Goal: Task Accomplishment & Management: Use online tool/utility

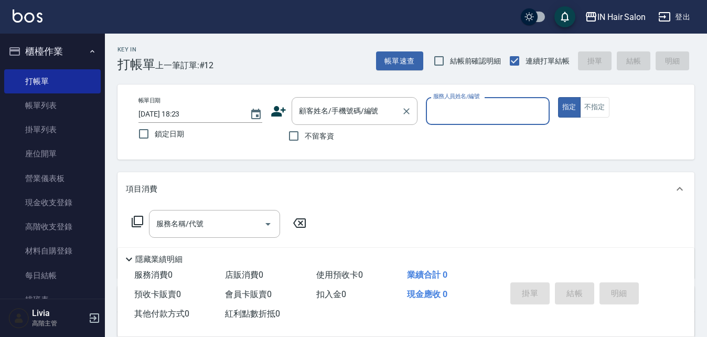
click at [319, 110] on input "顧客姓名/手機號碼/編號" at bounding box center [346, 111] width 101 height 18
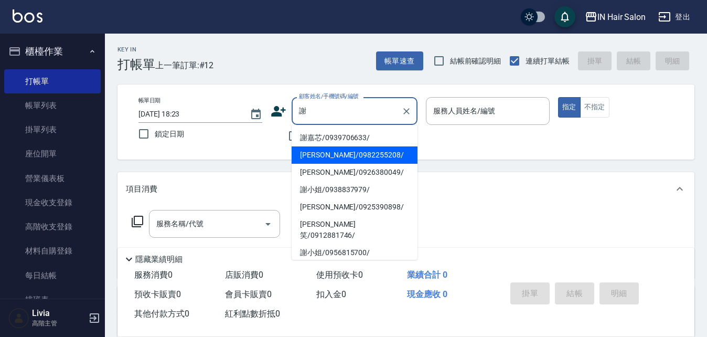
click at [316, 154] on li "[PERSON_NAME]/0982255208/" at bounding box center [355, 154] width 126 height 17
type input "[PERSON_NAME]/0982255208/"
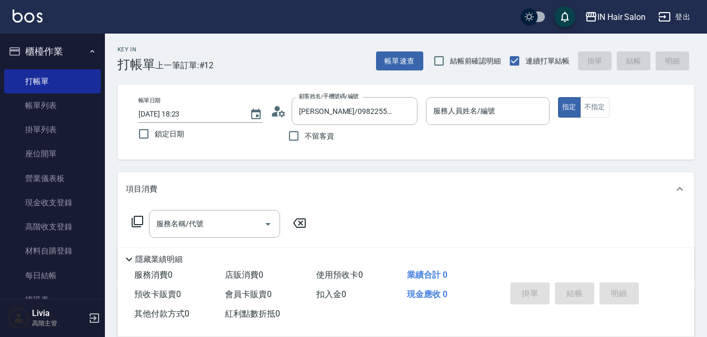
scroll to position [229, 0]
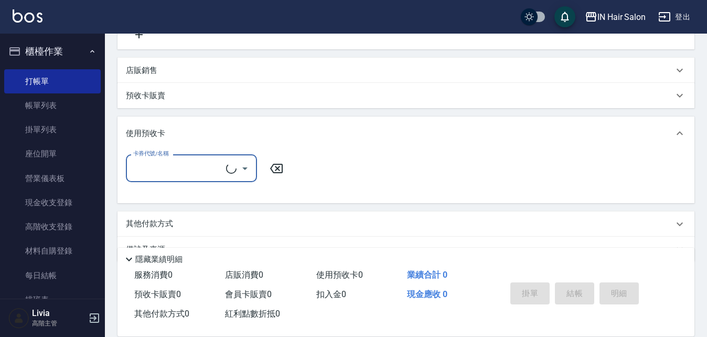
type input "7號設計師[PERSON_NAME]-7"
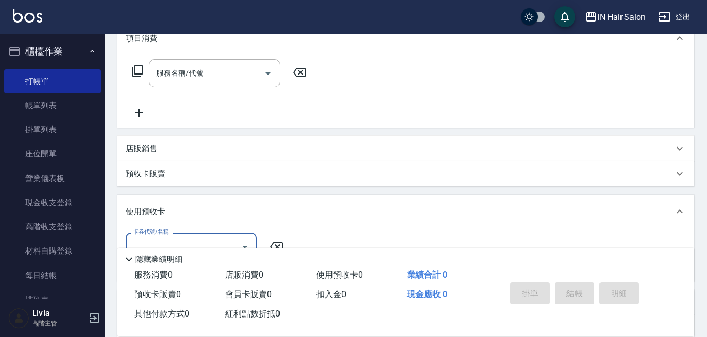
scroll to position [19, 0]
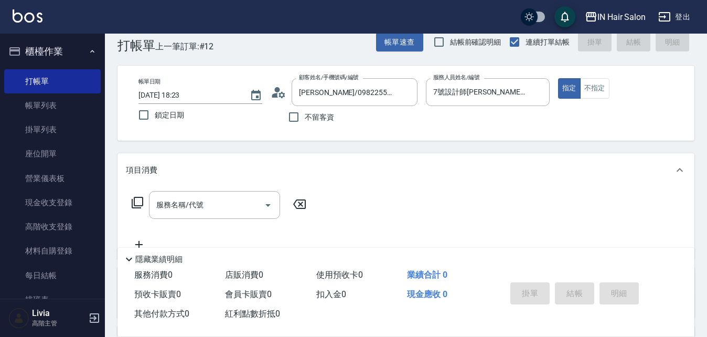
click at [140, 200] on icon at bounding box center [137, 202] width 13 height 13
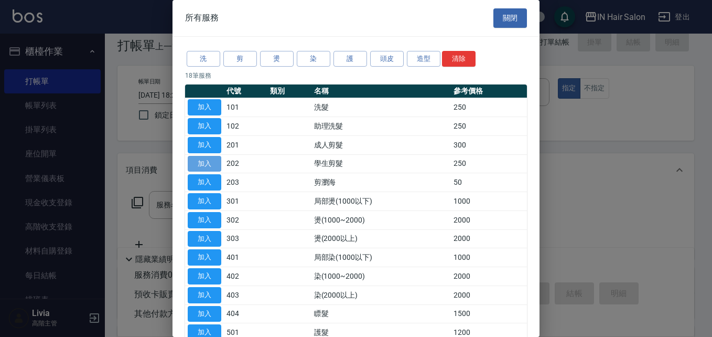
drag, startPoint x: 203, startPoint y: 163, endPoint x: 179, endPoint y: 180, distance: 29.7
click at [202, 164] on button "加入" at bounding box center [205, 164] width 34 height 16
type input "學生剪髮(202)"
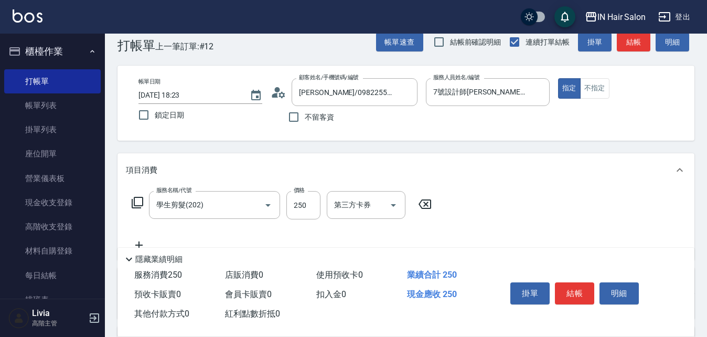
click at [136, 201] on icon at bounding box center [137, 202] width 13 height 13
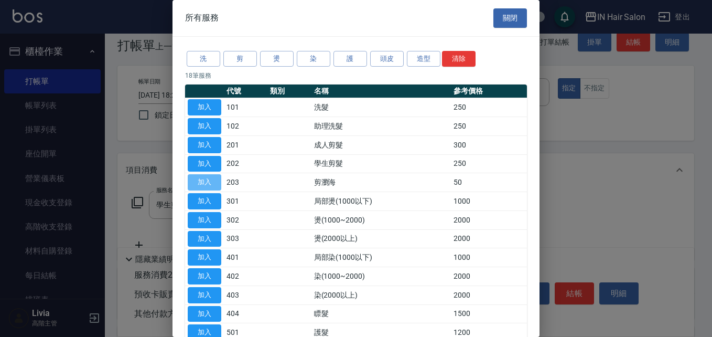
drag, startPoint x: 210, startPoint y: 181, endPoint x: 265, endPoint y: 182, distance: 55.1
click at [210, 181] on button "加入" at bounding box center [205, 182] width 34 height 16
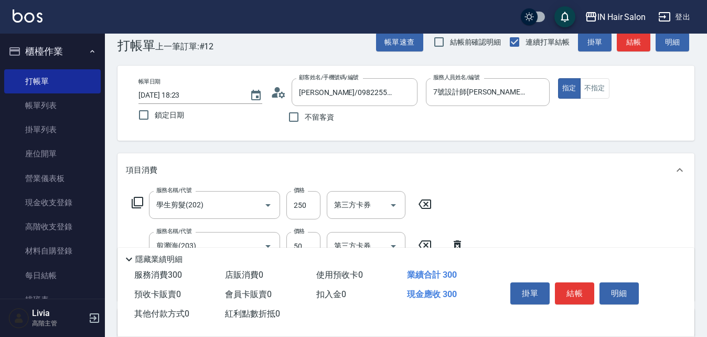
scroll to position [0, 0]
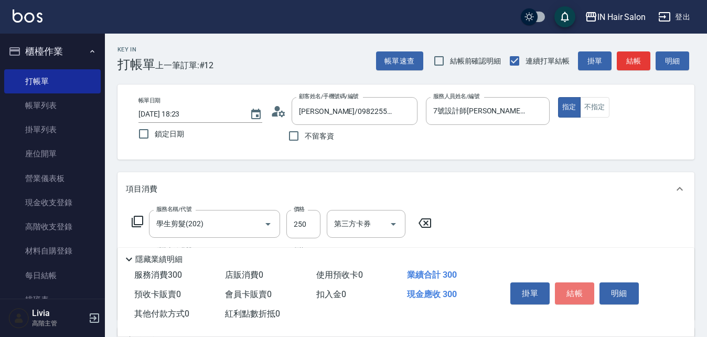
click at [576, 282] on button "結帳" at bounding box center [574, 293] width 39 height 22
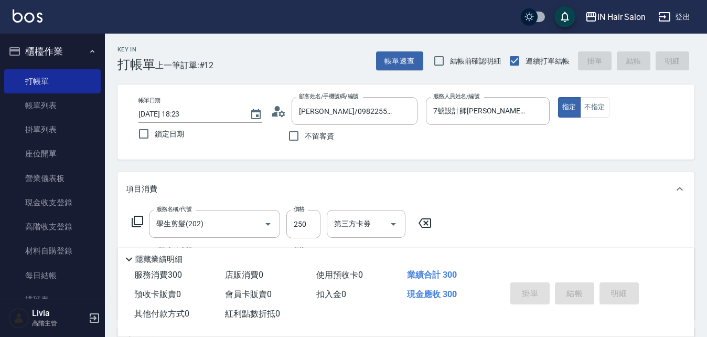
type input "[DATE] 19:12"
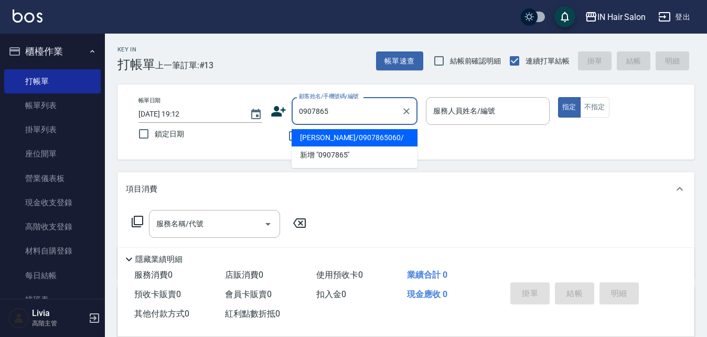
click at [338, 136] on li "[PERSON_NAME]/0907865060/" at bounding box center [355, 137] width 126 height 17
type input "[PERSON_NAME]/0907865060/"
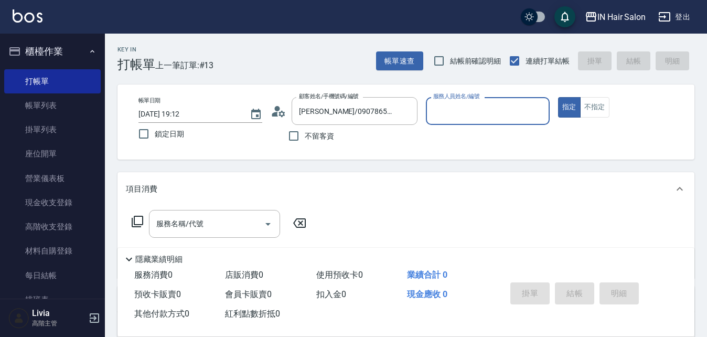
type input "6號設計師[PERSON_NAME]-6"
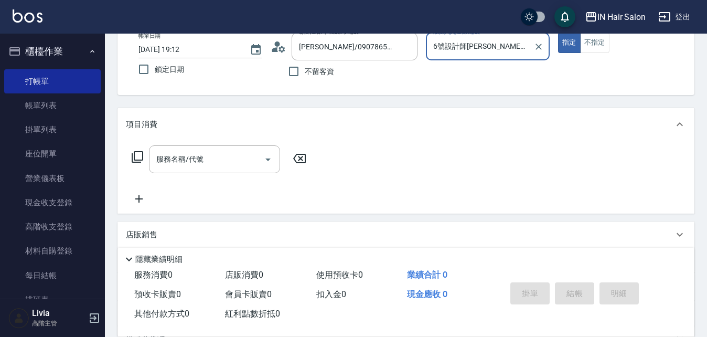
scroll to position [179, 0]
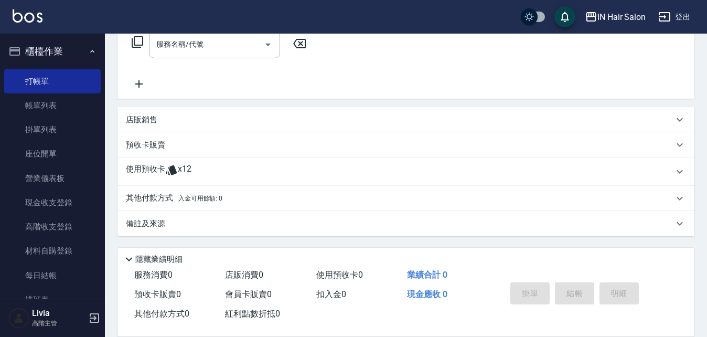
click at [155, 168] on p "使用預收卡" at bounding box center [145, 172] width 39 height 16
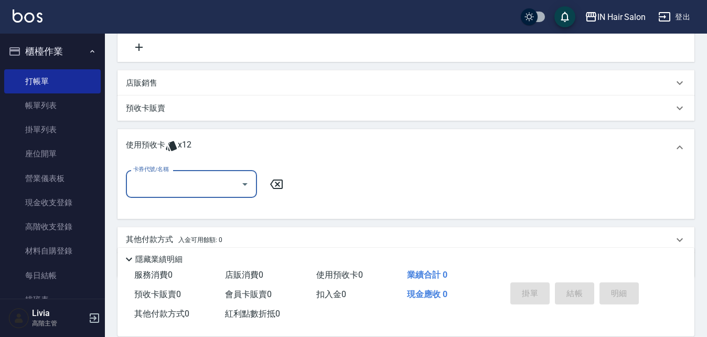
scroll to position [232, 0]
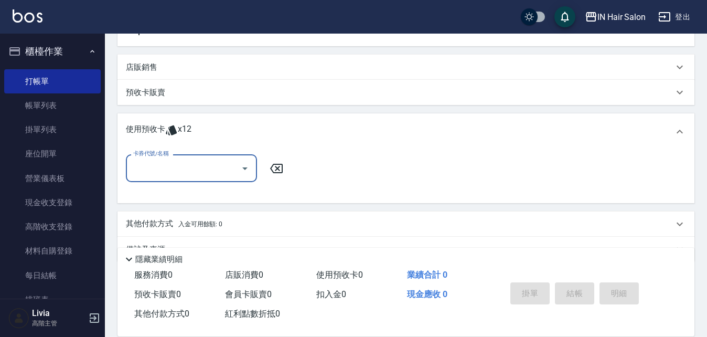
click at [161, 167] on input "卡券代號/名稱" at bounding box center [184, 168] width 106 height 18
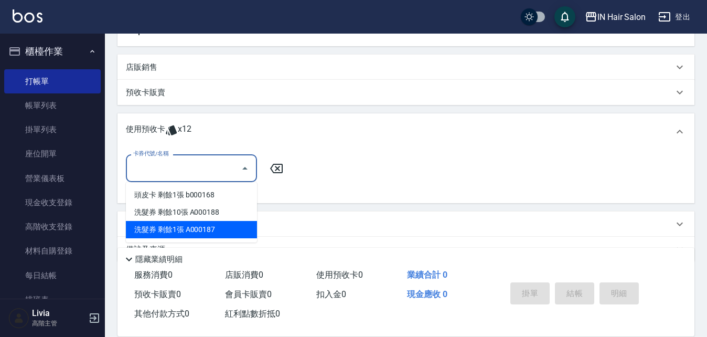
click at [158, 226] on div "洗髮券 剩餘1張 A000187" at bounding box center [191, 229] width 131 height 17
type input "洗髮券 A000187"
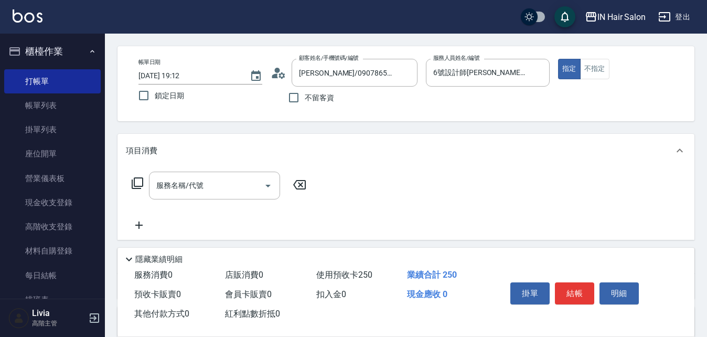
scroll to position [0, 0]
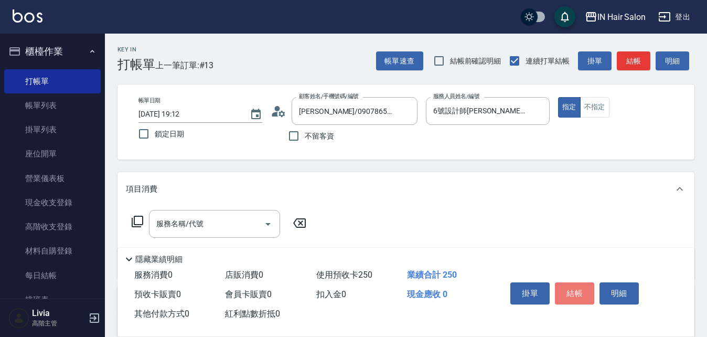
click at [579, 284] on button "結帳" at bounding box center [574, 293] width 39 height 22
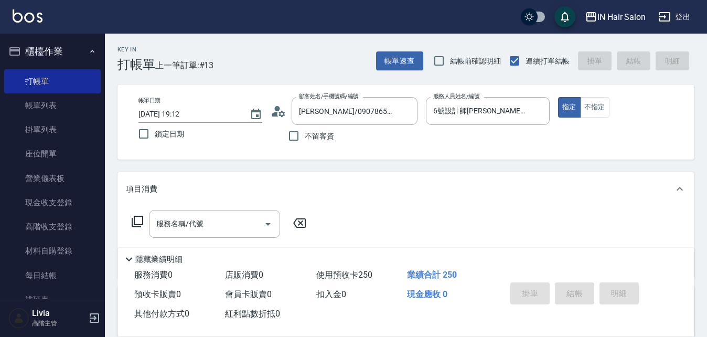
type input "[DATE] 19:14"
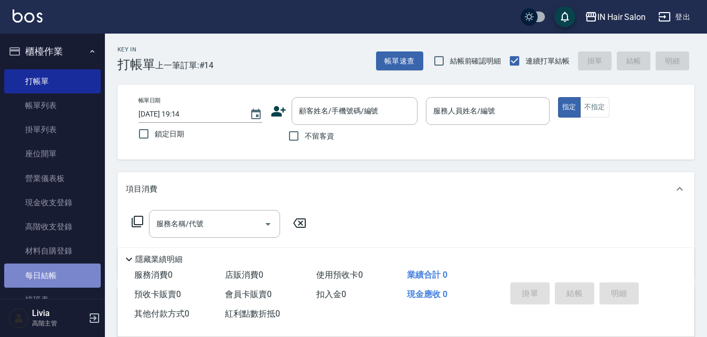
click at [54, 274] on link "每日結帳" at bounding box center [52, 275] width 97 height 24
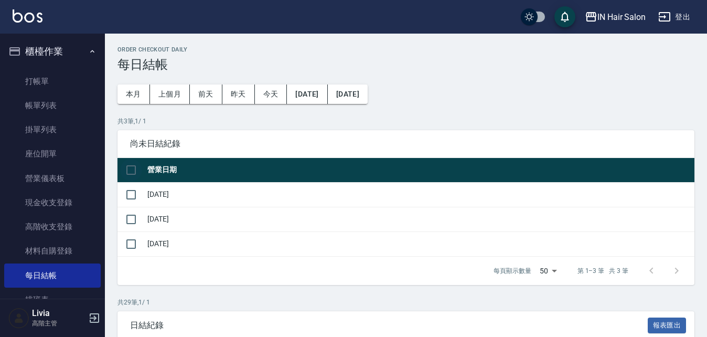
click at [130, 171] on input "checkbox" at bounding box center [131, 170] width 22 height 22
checkbox input "true"
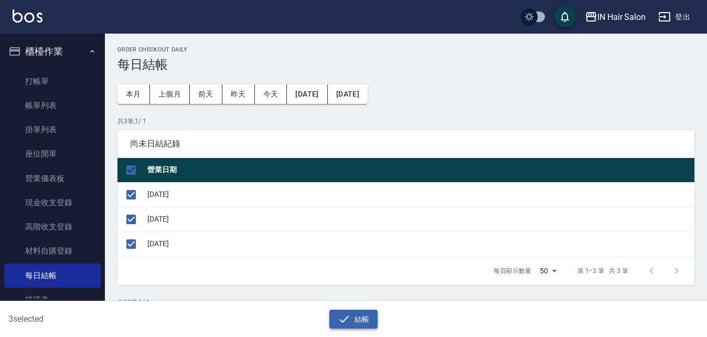
click at [365, 316] on button "結帳" at bounding box center [353, 318] width 49 height 19
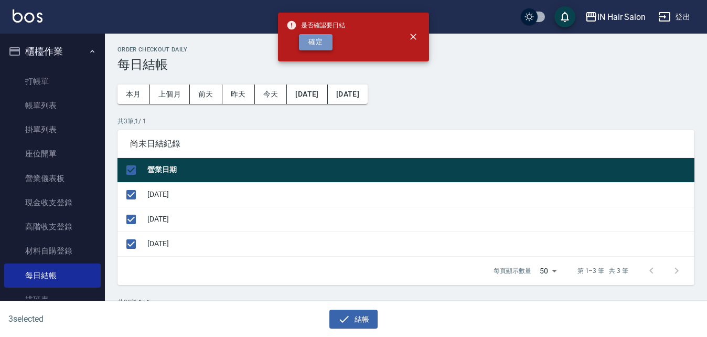
click at [320, 40] on button "確定" at bounding box center [316, 42] width 34 height 16
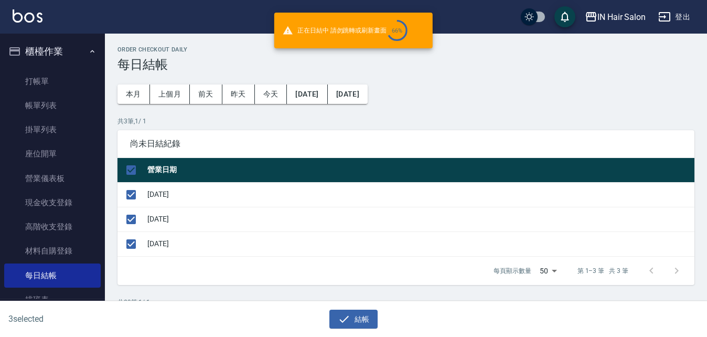
checkbox input "false"
